Goal: Information Seeking & Learning: Compare options

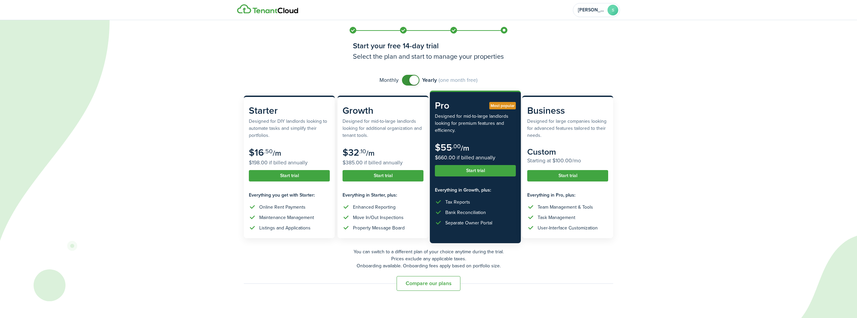
checkbox input "false"
click at [407, 81] on span at bounding box center [410, 80] width 7 height 11
click at [422, 286] on button "Compare our plans" at bounding box center [429, 283] width 64 height 15
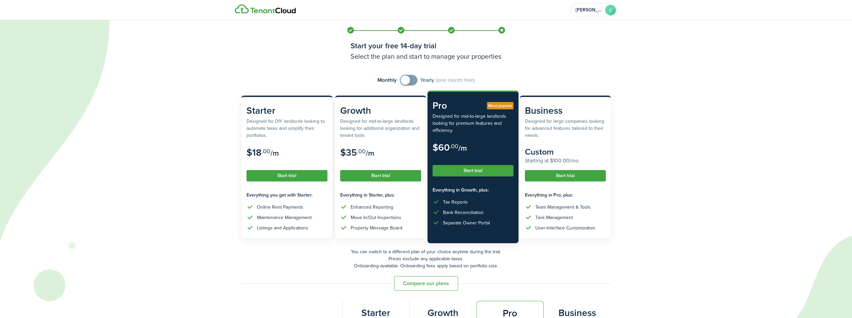
click at [279, 11] on img at bounding box center [265, 8] width 61 height 9
click at [275, 12] on img at bounding box center [265, 8] width 61 height 9
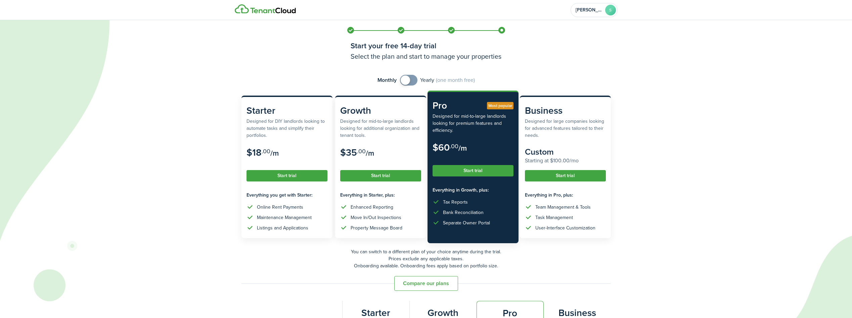
click at [275, 12] on img at bounding box center [265, 8] width 61 height 9
click at [613, 11] on avatar-text "S" at bounding box center [610, 10] width 11 height 11
click at [248, 15] on div "[PERSON_NAME]" at bounding box center [425, 10] width 389 height 20
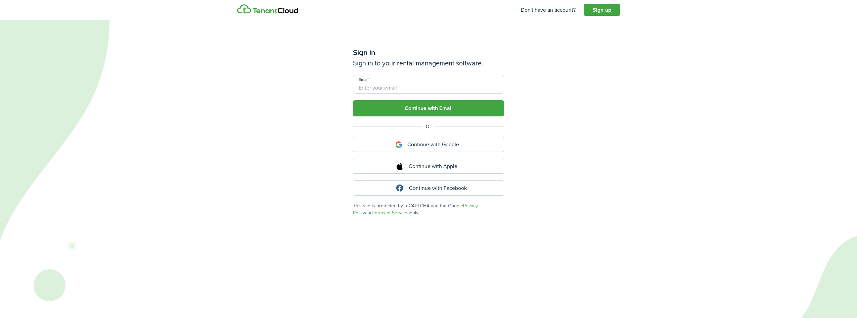
click at [262, 9] on img at bounding box center [267, 8] width 61 height 9
